Goal: Check status: Check status

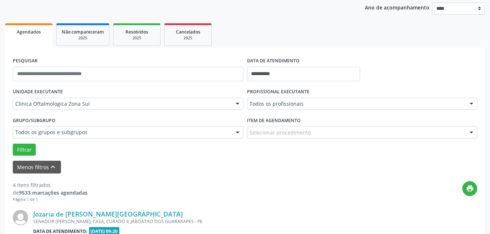
scroll to position [74, 0]
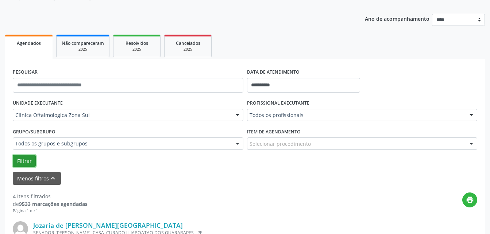
click at [21, 164] on button "Filtrar" at bounding box center [24, 161] width 23 height 12
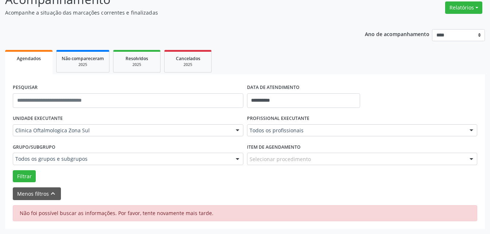
scroll to position [59, 0]
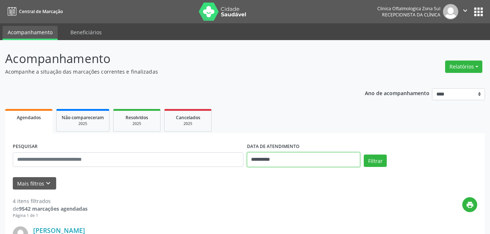
click at [274, 157] on input "**********" at bounding box center [304, 160] width 114 height 15
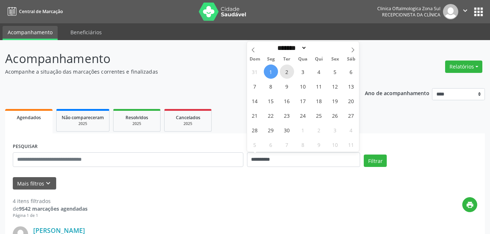
click at [285, 73] on span "2" at bounding box center [287, 72] width 14 height 14
type input "**********"
click at [285, 73] on span "2" at bounding box center [287, 72] width 14 height 14
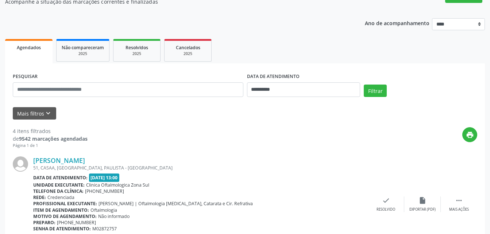
scroll to position [73, 0]
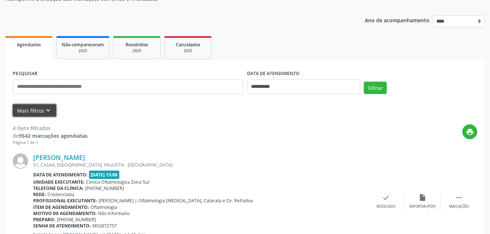
click at [42, 112] on button "Mais filtros keyboard_arrow_down" at bounding box center [34, 110] width 43 height 13
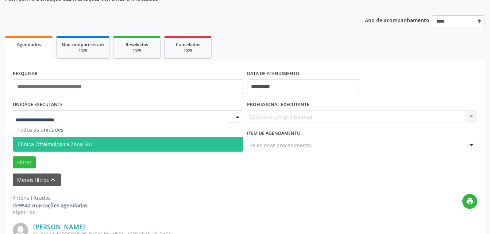
click at [67, 145] on span "Clinica Oftalmologica Zona Sul" at bounding box center [55, 144] width 74 height 7
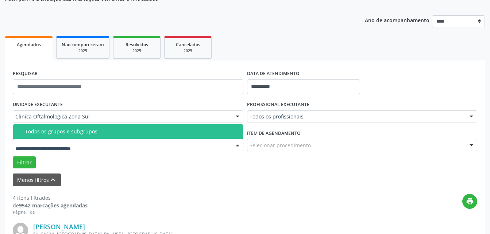
click at [68, 130] on div "Todos os grupos e subgrupos" at bounding box center [132, 132] width 214 height 6
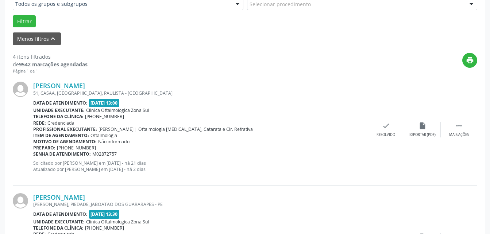
scroll to position [219, 0]
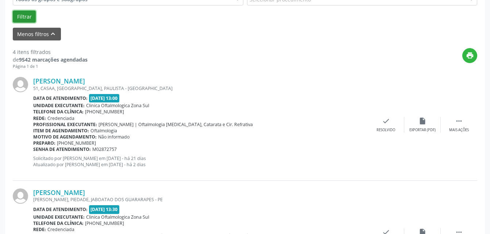
click at [26, 17] on button "Filtrar" at bounding box center [24, 17] width 23 height 12
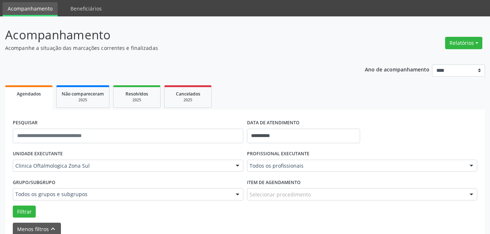
scroll to position [37, 0]
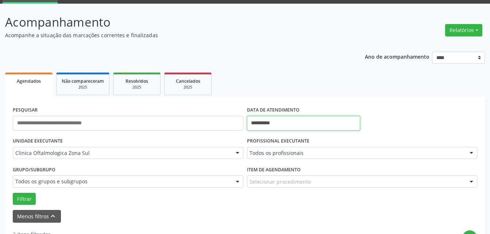
click at [270, 125] on input "**********" at bounding box center [304, 123] width 114 height 15
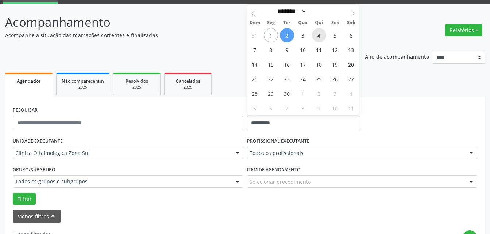
click at [319, 38] on span "4" at bounding box center [319, 35] width 14 height 14
type input "**********"
click at [319, 38] on span "4" at bounding box center [319, 35] width 14 height 14
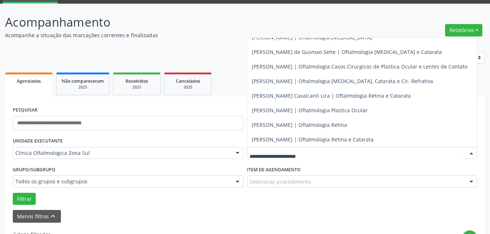
scroll to position [72, 0]
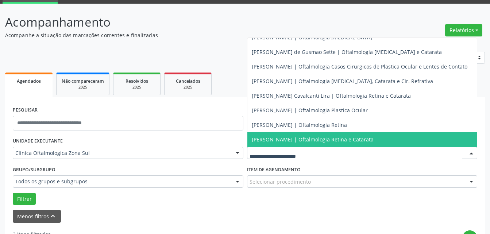
click at [269, 136] on span "[PERSON_NAME] | Oftalmologia Retina e Catarata" at bounding box center [313, 139] width 122 height 7
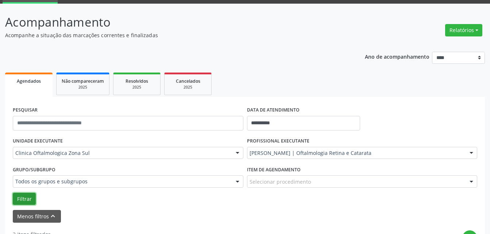
click at [27, 199] on button "Filtrar" at bounding box center [24, 199] width 23 height 12
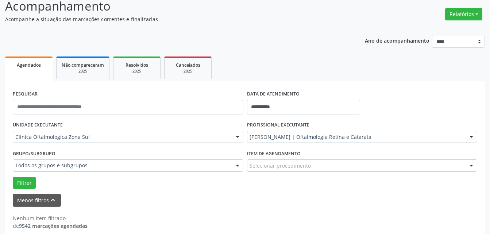
scroll to position [61, 0]
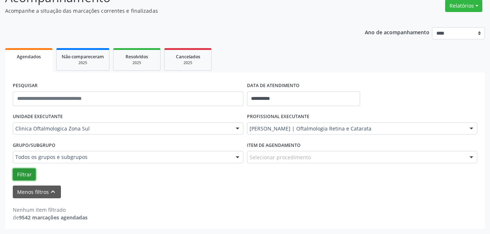
click at [22, 175] on button "Filtrar" at bounding box center [24, 175] width 23 height 12
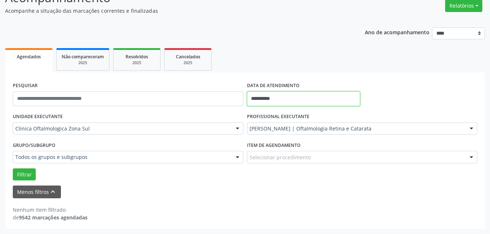
click at [281, 95] on input "**********" at bounding box center [304, 99] width 114 height 15
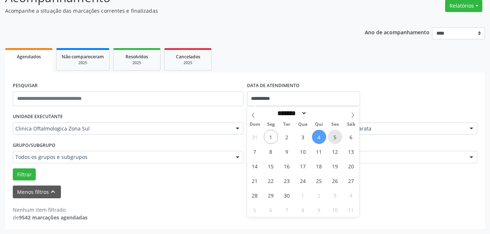
click at [334, 138] on span "5" at bounding box center [335, 137] width 14 height 14
type input "**********"
click at [334, 138] on span "5" at bounding box center [335, 137] width 14 height 14
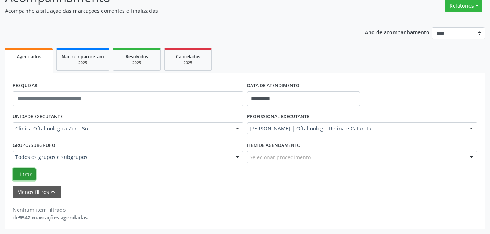
click at [23, 173] on button "Filtrar" at bounding box center [24, 175] width 23 height 12
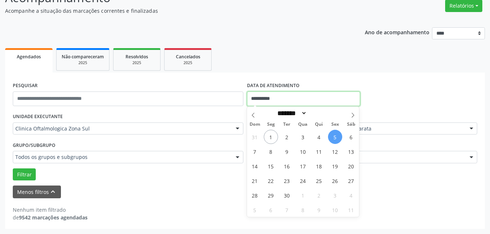
click at [276, 99] on input "**********" at bounding box center [304, 99] width 114 height 15
click at [350, 118] on span at bounding box center [353, 113] width 12 height 12
select select "*"
click at [271, 150] on span "6" at bounding box center [271, 152] width 14 height 14
type input "**********"
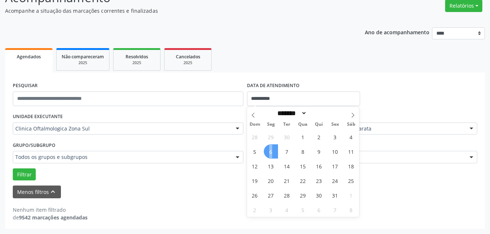
click at [271, 150] on span "6" at bounding box center [271, 152] width 14 height 14
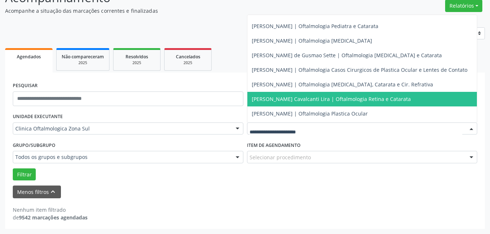
scroll to position [0, 0]
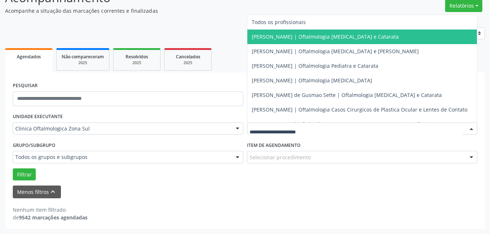
click at [269, 40] on span "[PERSON_NAME] | Oftalmologia [MEDICAL_DATA] e Catarata" at bounding box center [363, 37] width 230 height 15
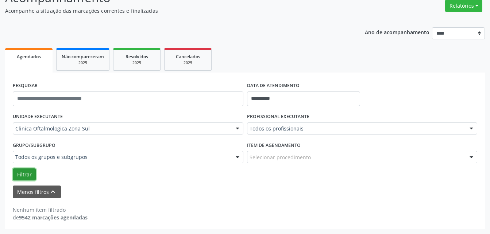
click at [27, 176] on button "Filtrar" at bounding box center [24, 175] width 23 height 12
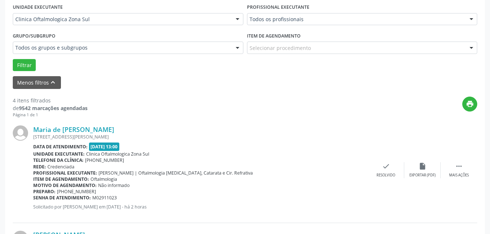
scroll to position [24, 0]
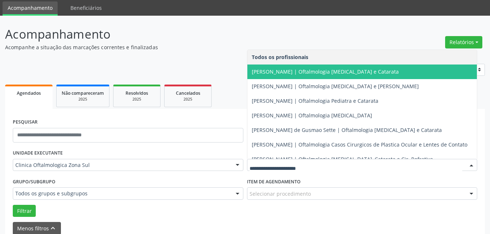
click at [276, 71] on span "[PERSON_NAME] | Oftalmologia [MEDICAL_DATA] e Catarata" at bounding box center [325, 71] width 147 height 7
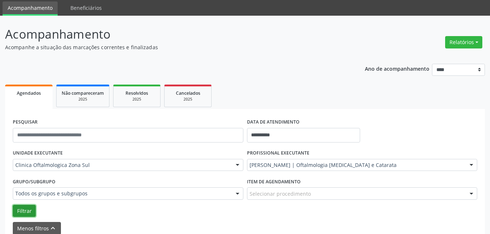
click at [25, 213] on button "Filtrar" at bounding box center [24, 211] width 23 height 12
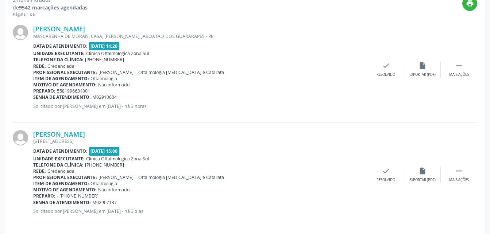
scroll to position [277, 0]
